Goal: Information Seeking & Learning: Learn about a topic

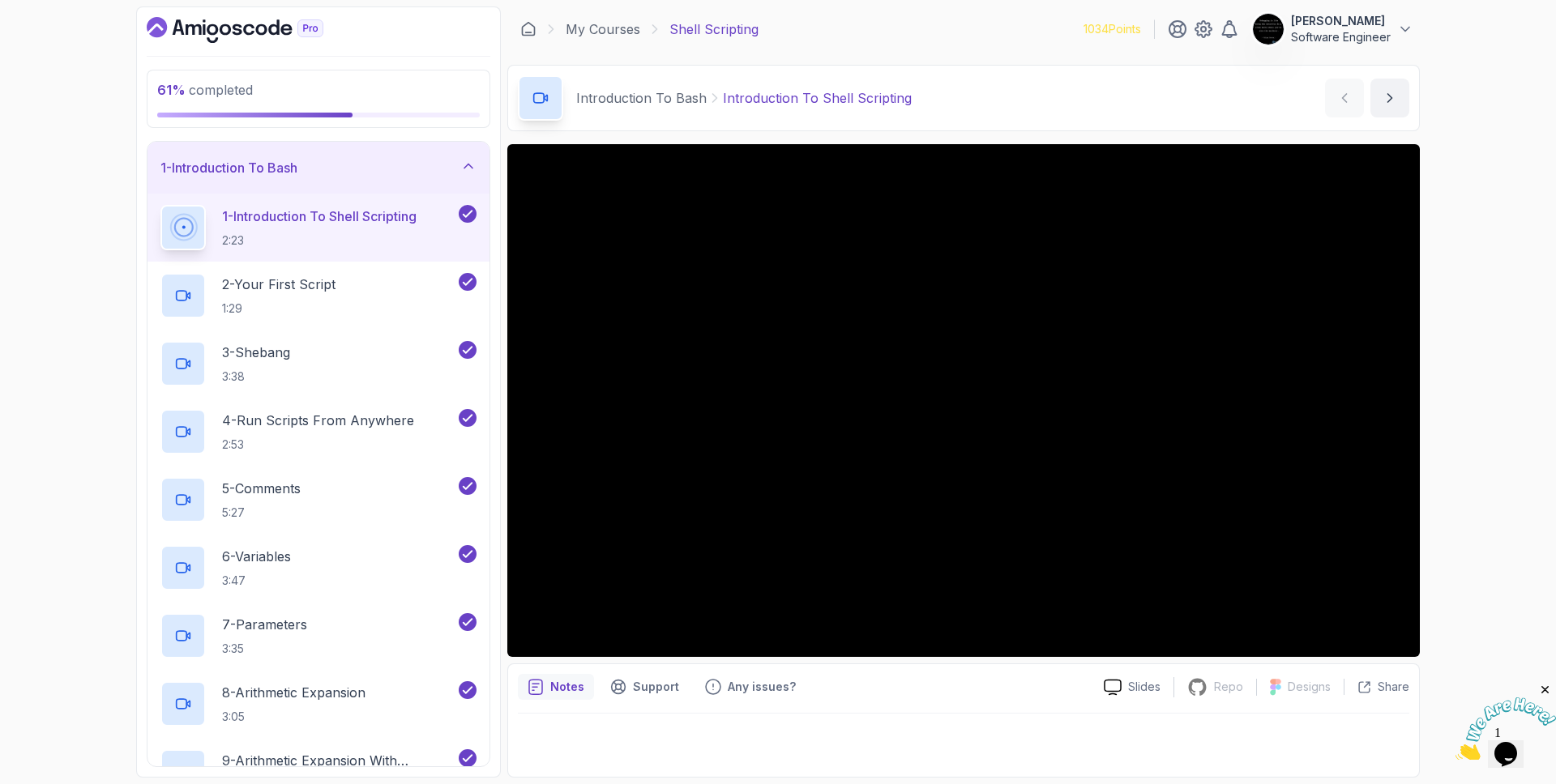
click at [428, 165] on div "1 - Introduction To Bash" at bounding box center [318, 167] width 316 height 19
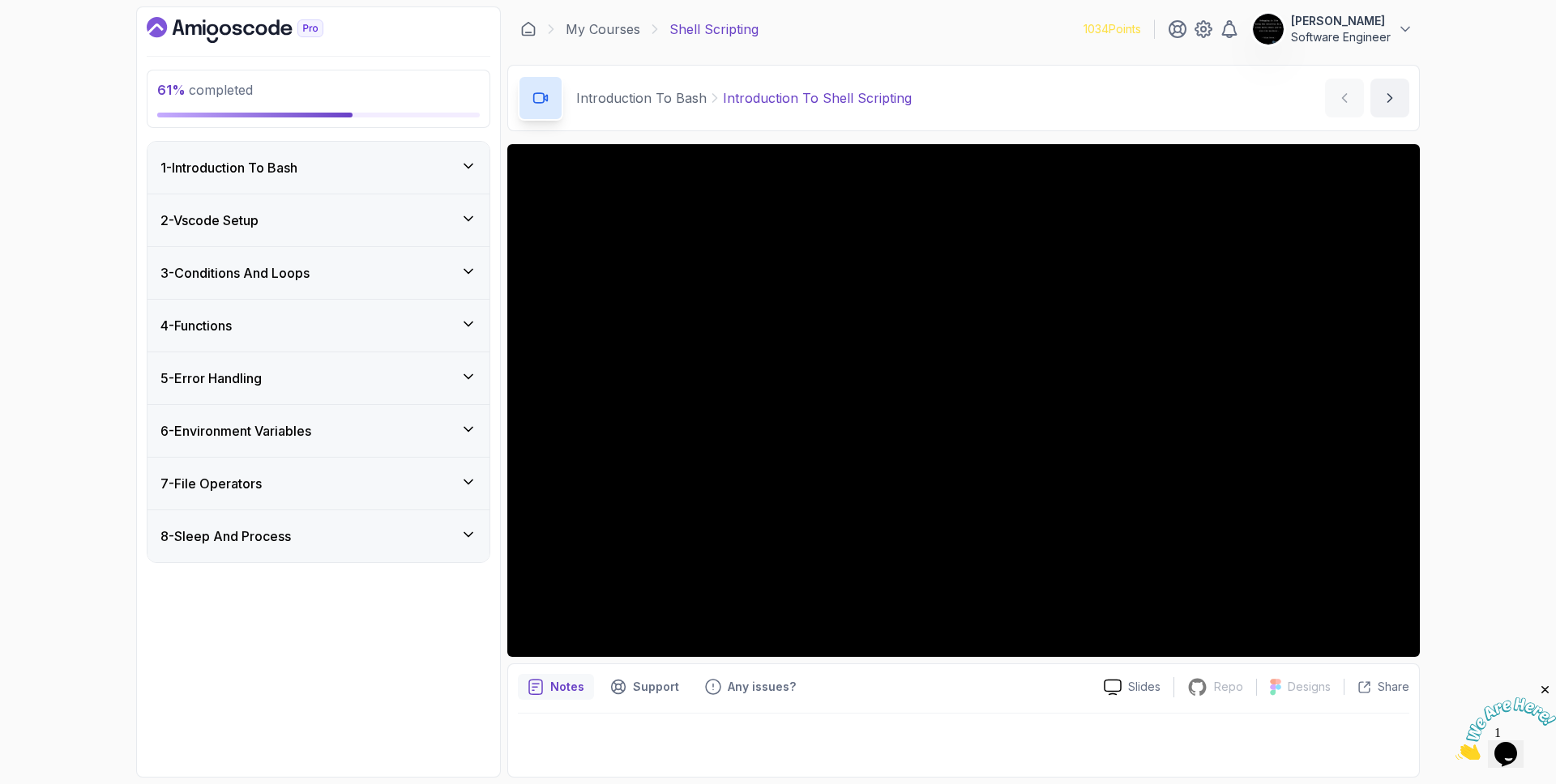
click at [324, 386] on div "5 - Error Handling" at bounding box center [318, 378] width 316 height 19
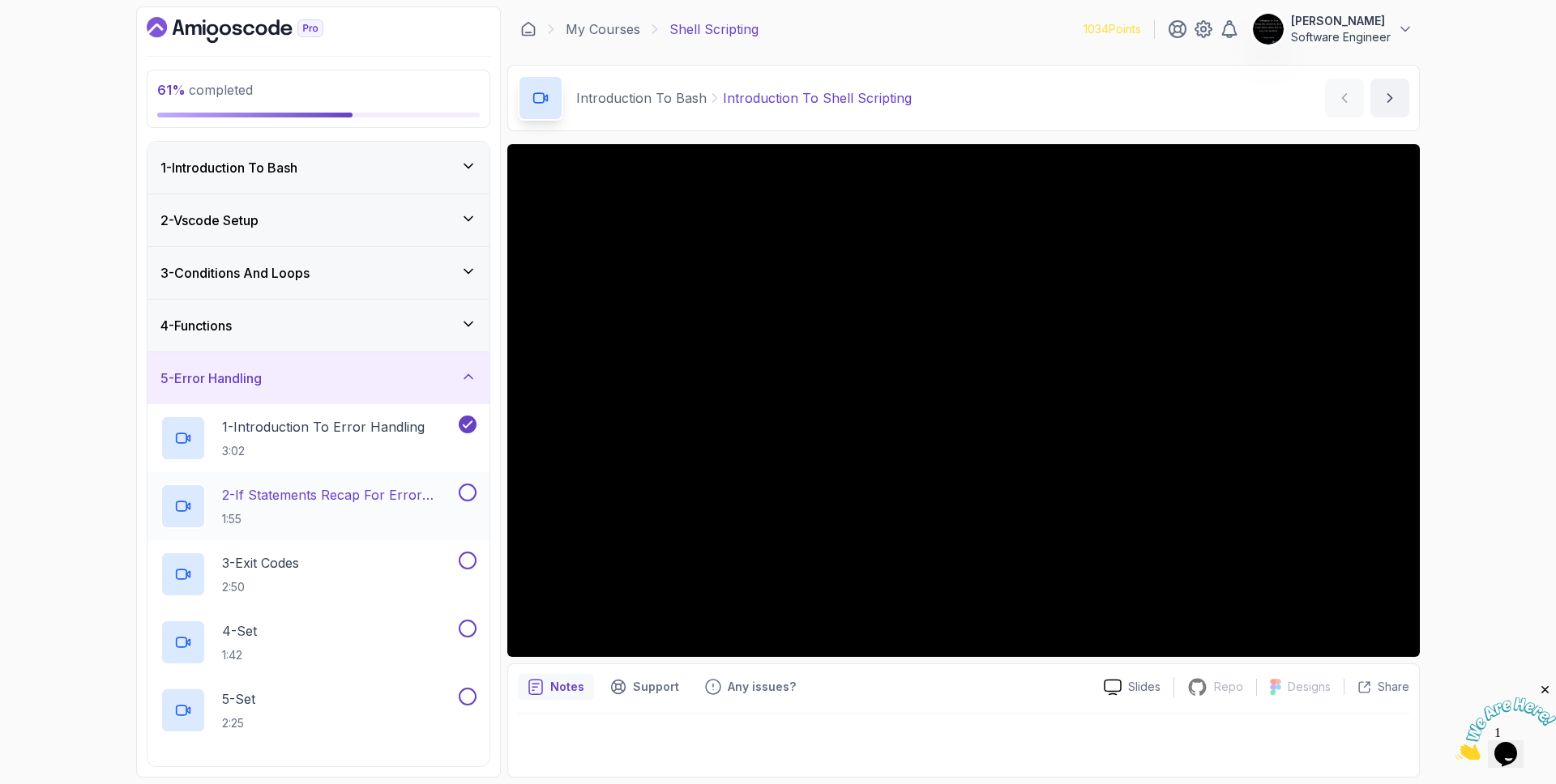
click at [354, 499] on p "2 - If Statements Recap For Error Handling" at bounding box center [339, 495] width 234 height 19
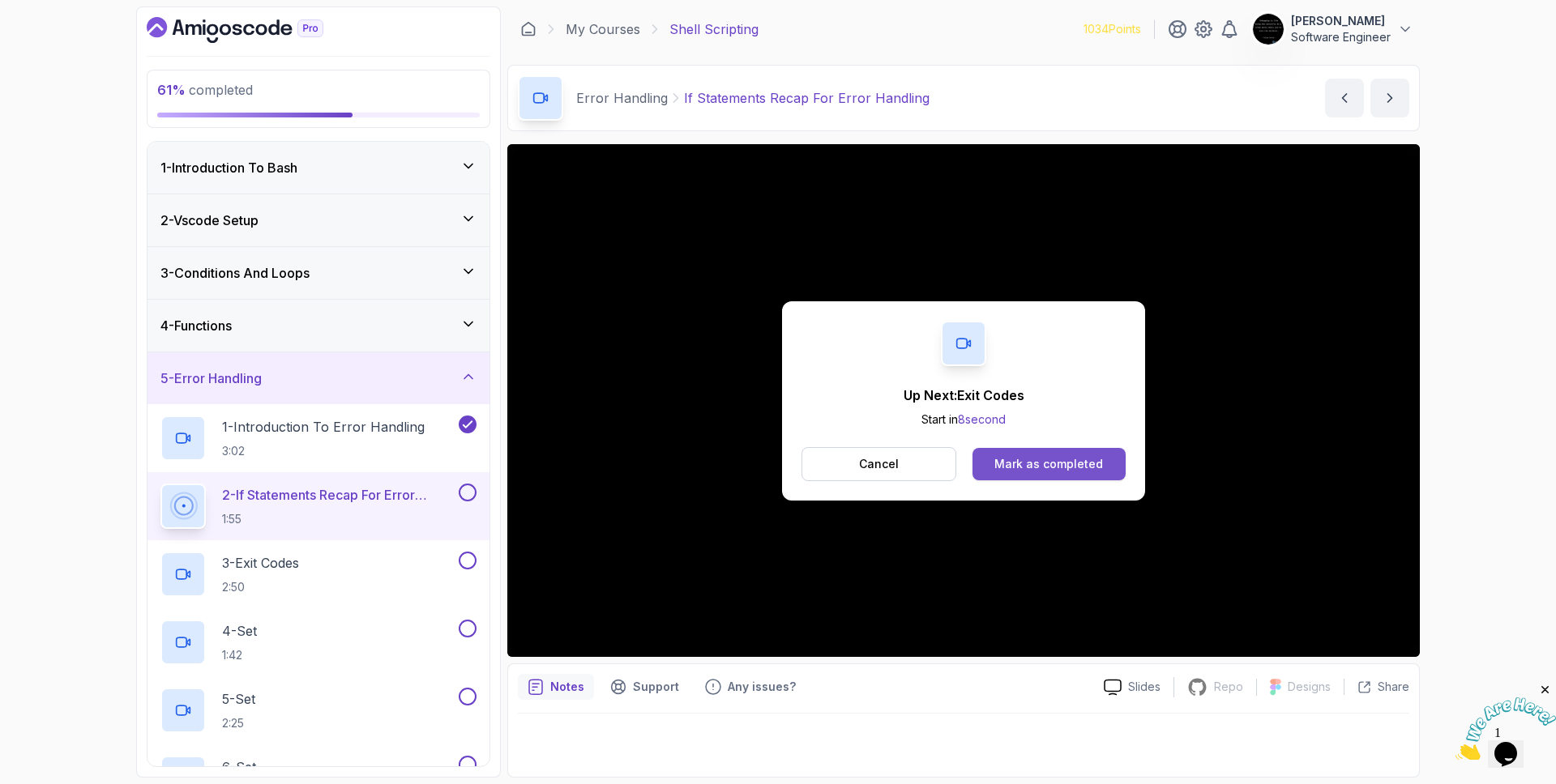
click at [1118, 468] on button "Mark as completed" at bounding box center [1048, 464] width 153 height 32
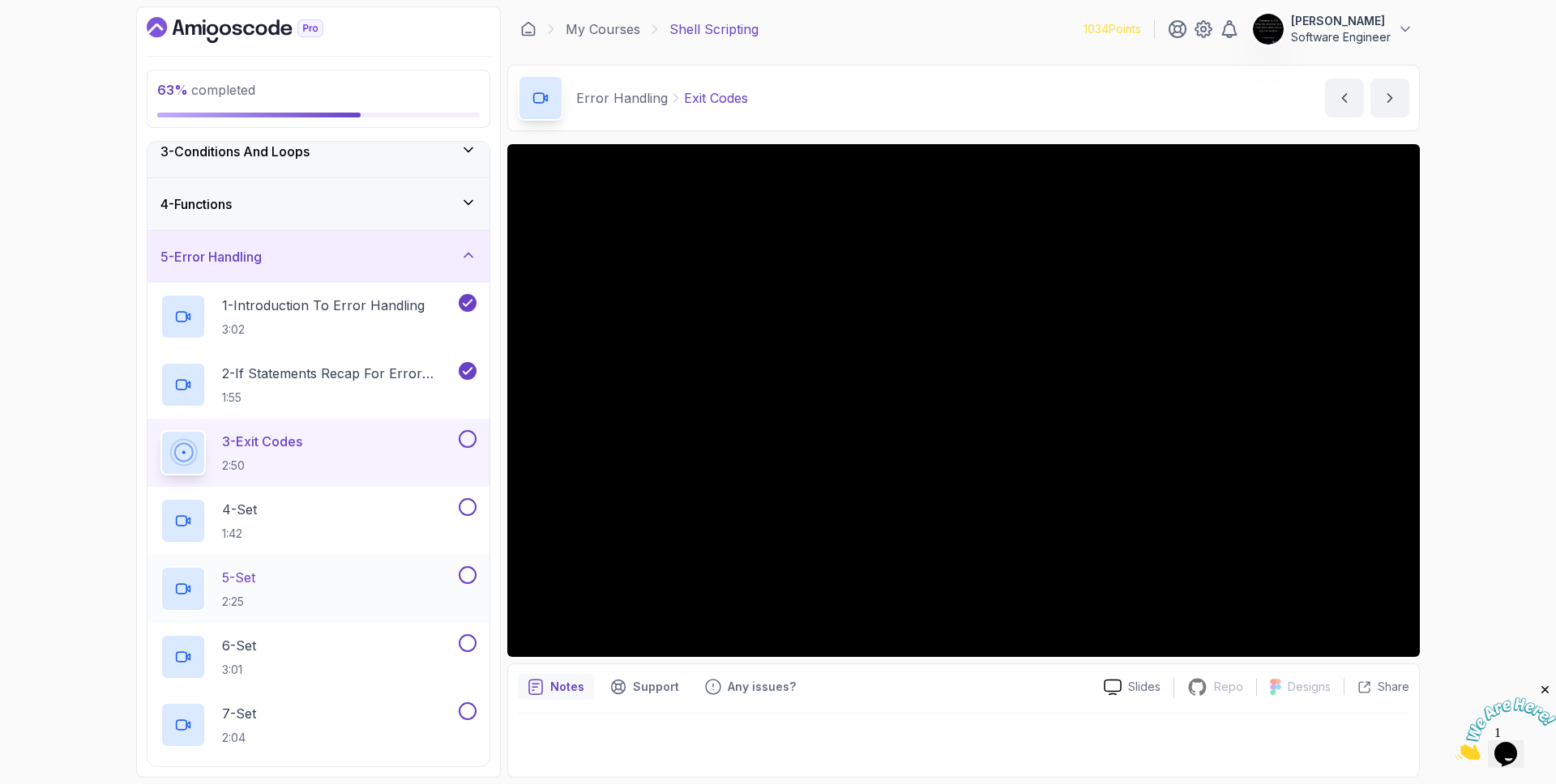
scroll to position [341, 0]
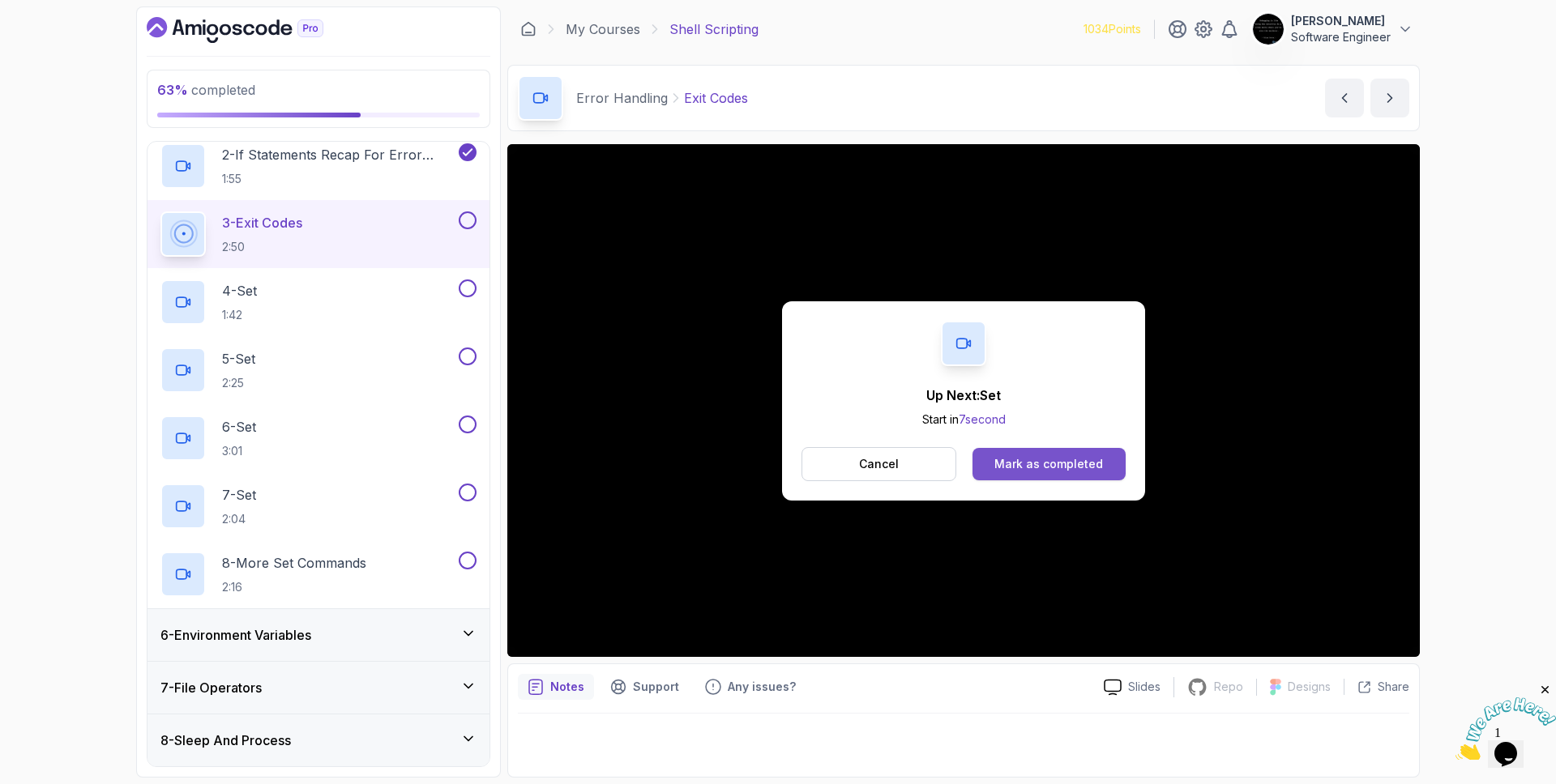
click at [1058, 454] on button "Mark as completed" at bounding box center [1048, 464] width 153 height 32
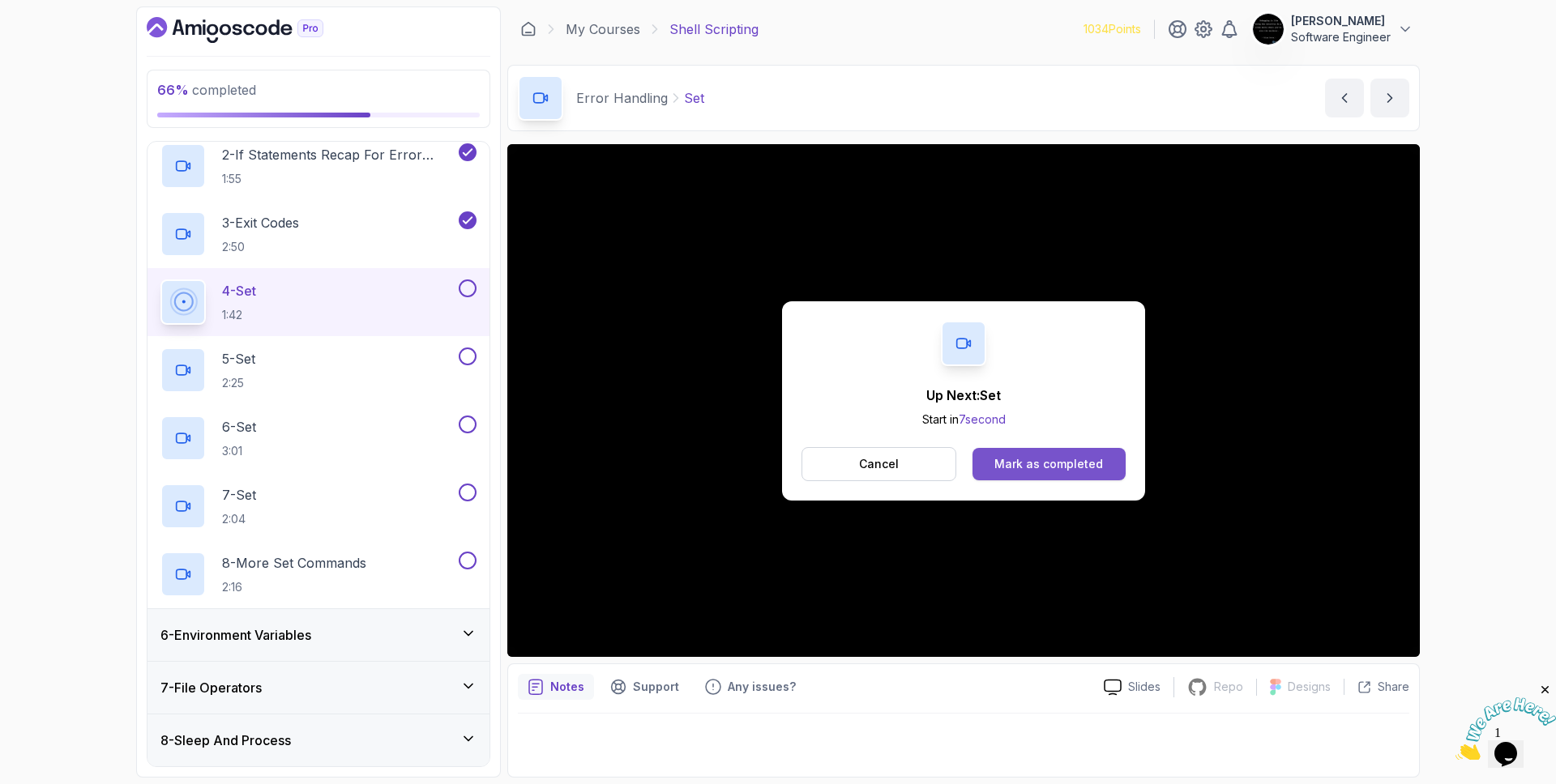
click at [1027, 456] on div "Mark as completed" at bounding box center [1048, 464] width 109 height 16
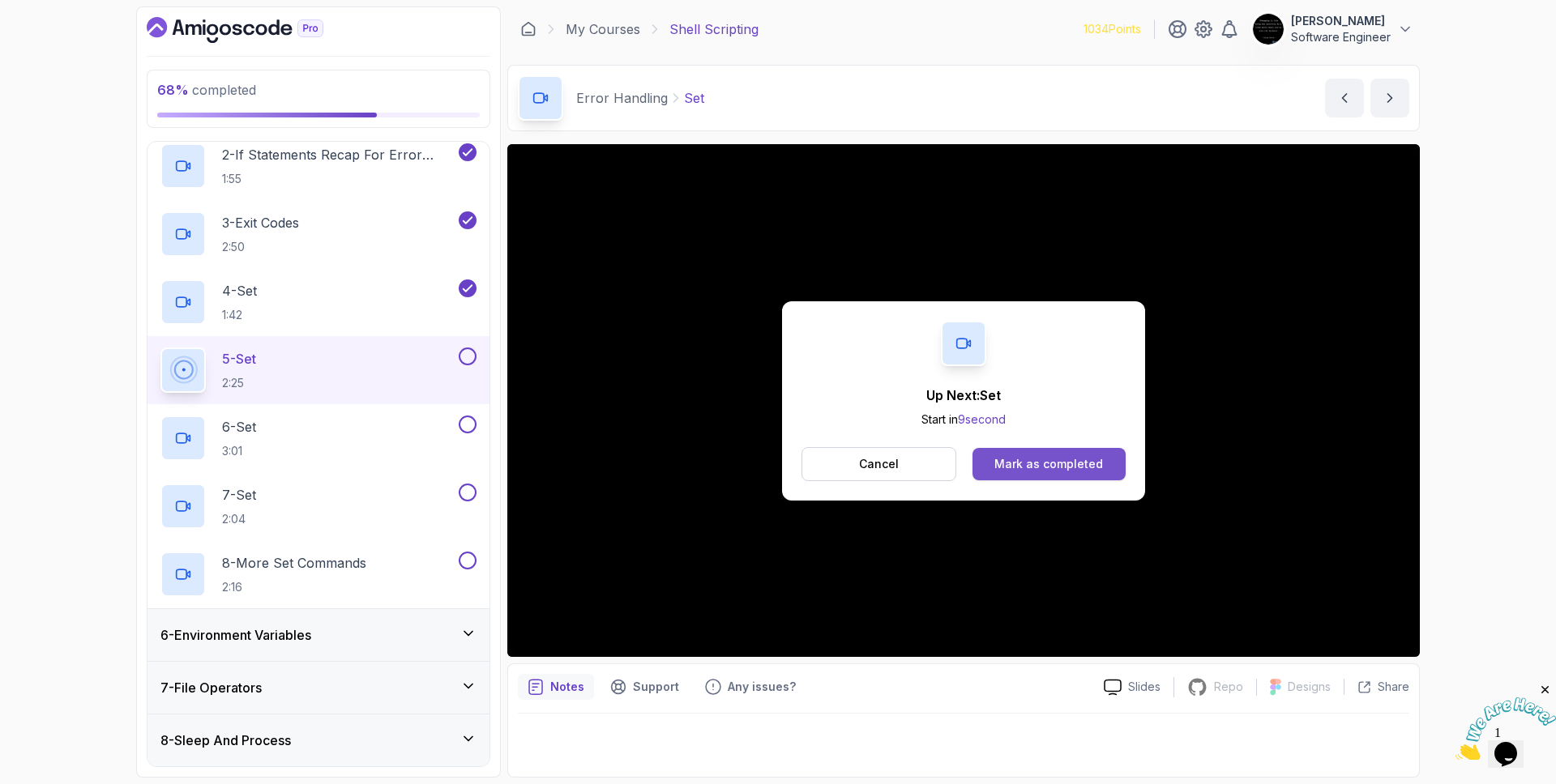
click at [1042, 469] on div "Mark as completed" at bounding box center [1048, 464] width 109 height 16
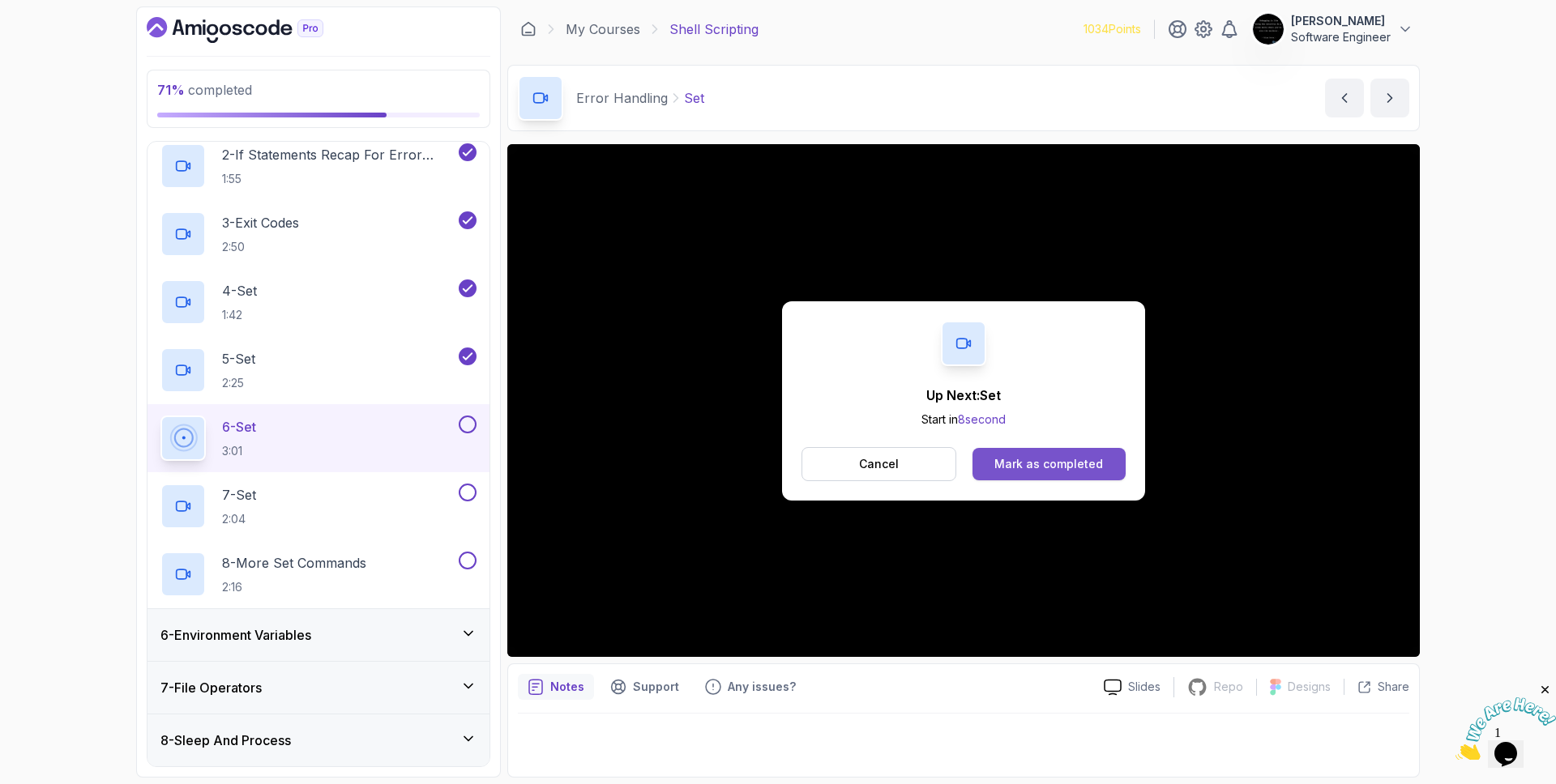
click at [1004, 450] on button "Mark as completed" at bounding box center [1048, 464] width 153 height 32
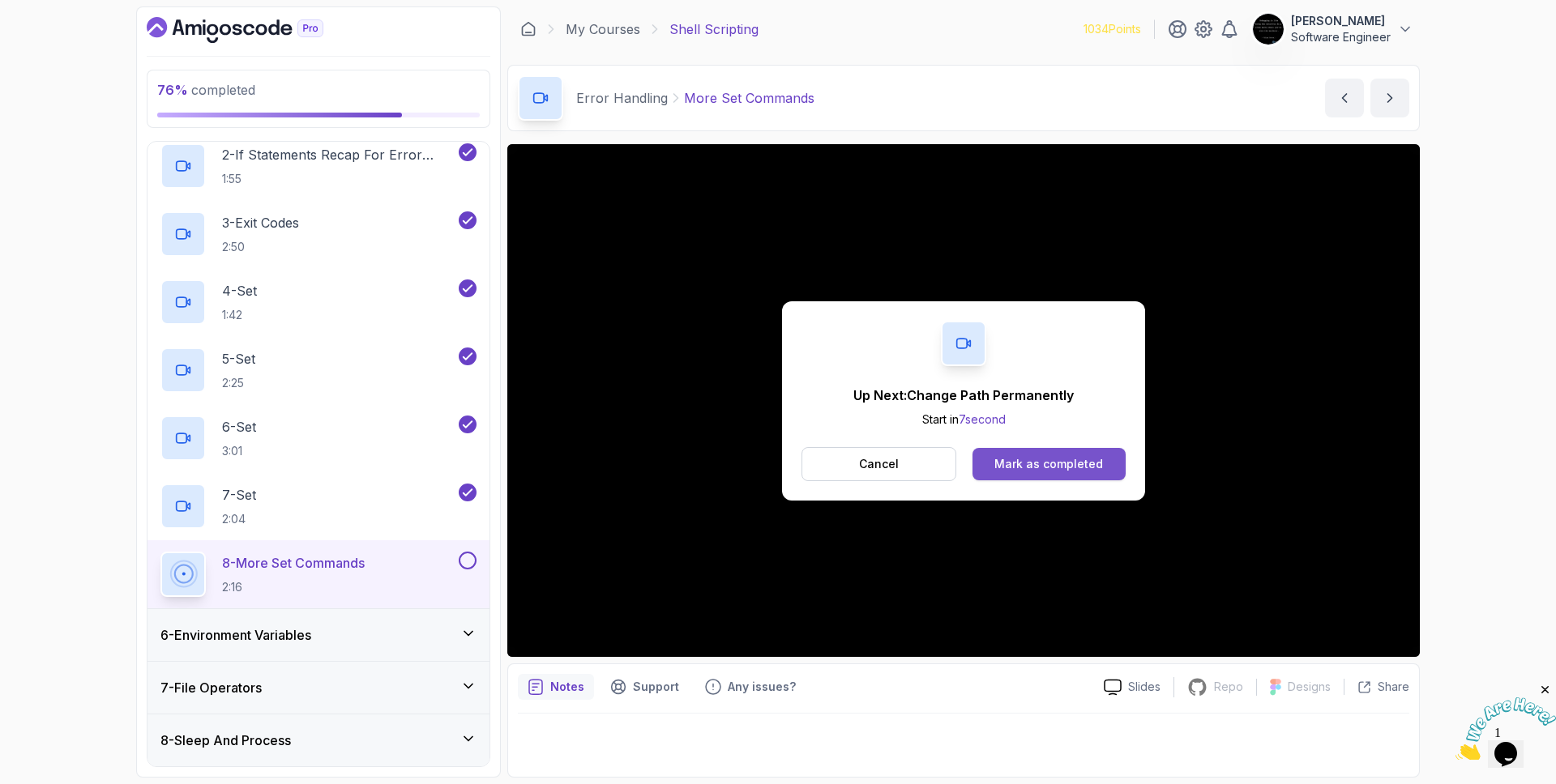
click at [1047, 468] on div "Mark as completed" at bounding box center [1048, 464] width 109 height 16
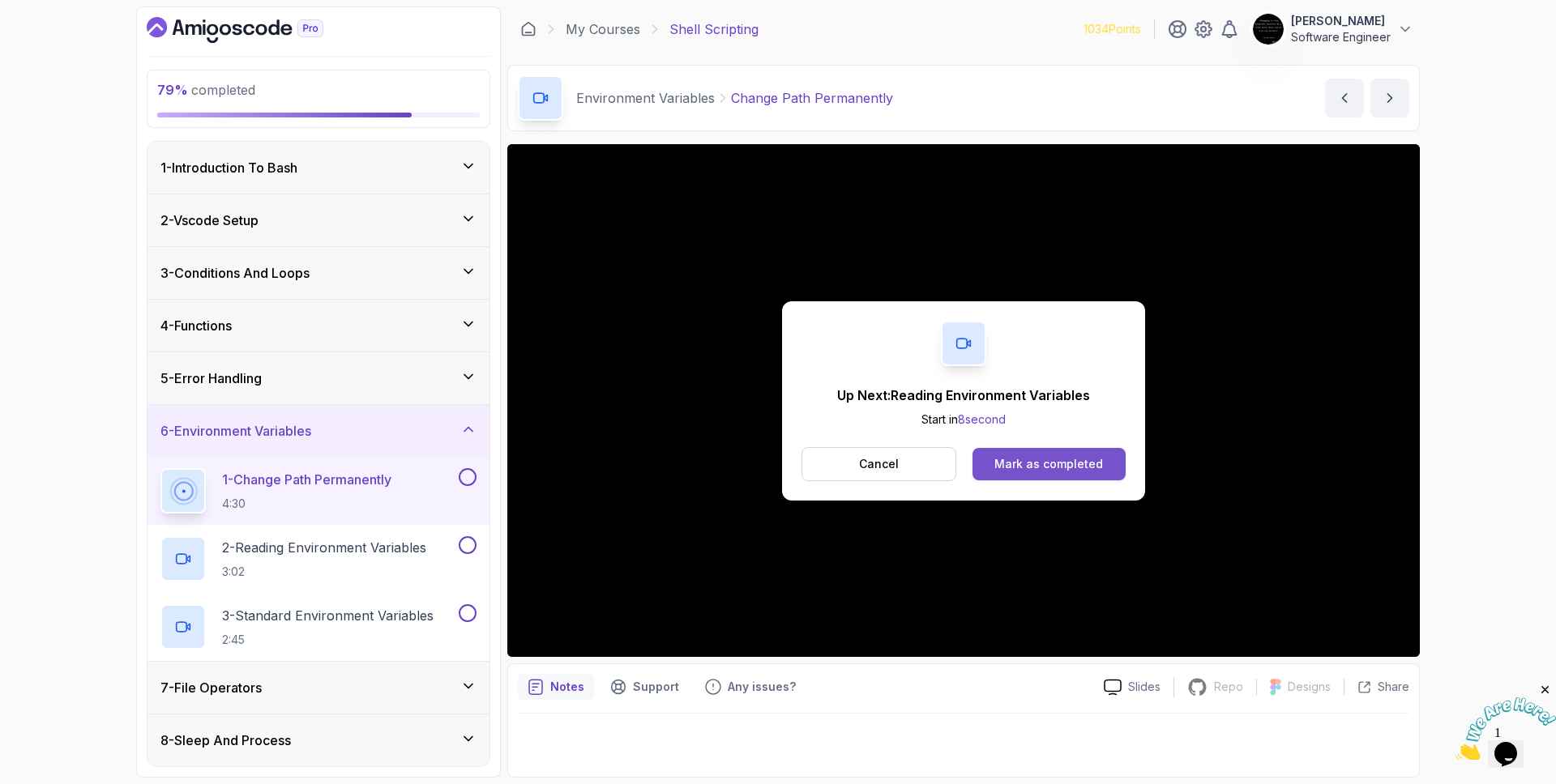
click at [1015, 466] on div "Mark as completed" at bounding box center [1048, 464] width 109 height 16
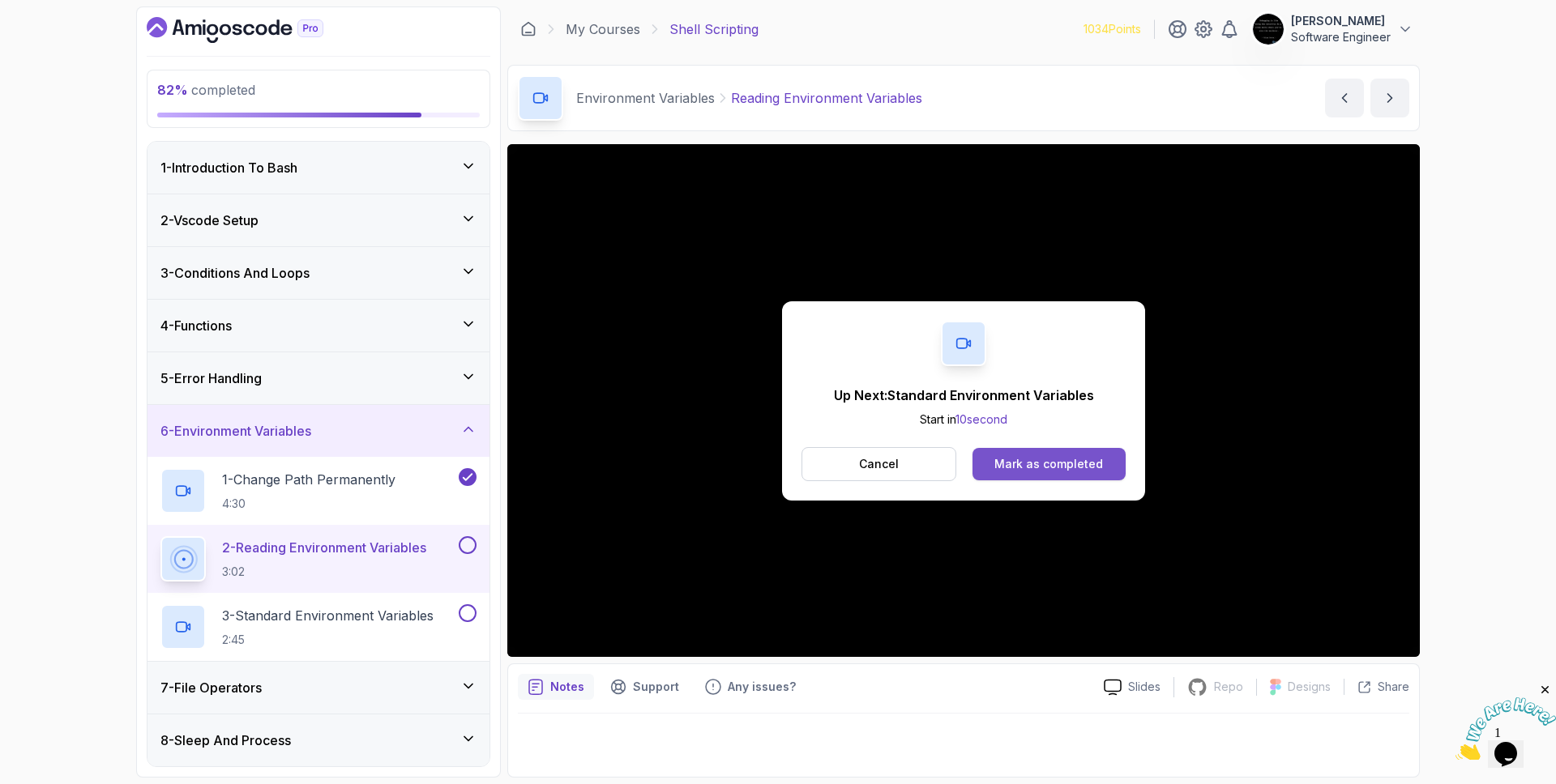
click at [1046, 464] on div "Mark as completed" at bounding box center [1048, 464] width 109 height 16
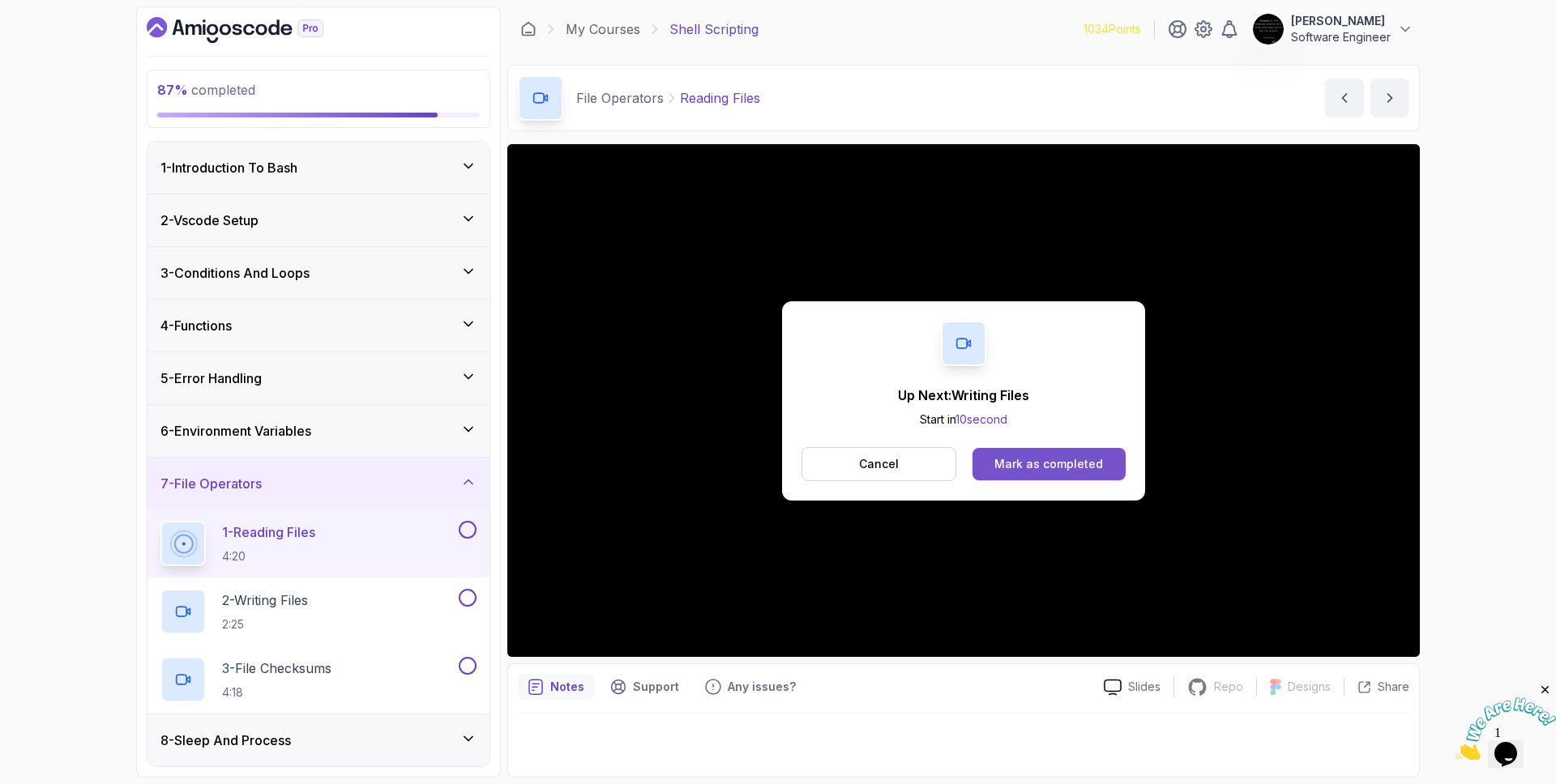
click at [1104, 461] on button "Mark as completed" at bounding box center [1048, 464] width 153 height 32
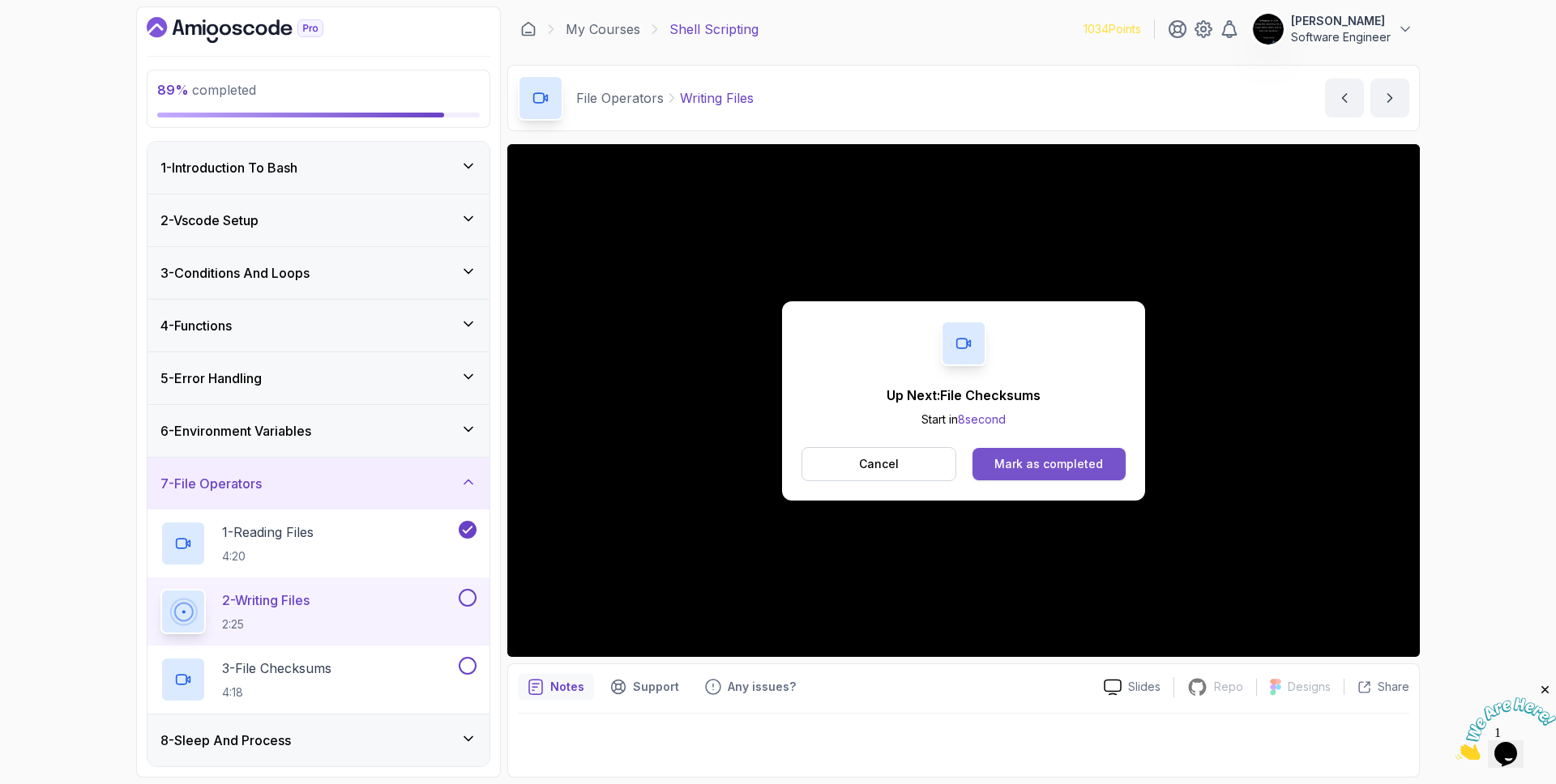
click at [1022, 463] on div "Mark as completed" at bounding box center [1048, 464] width 109 height 16
